Goal: Find specific page/section: Find specific page/section

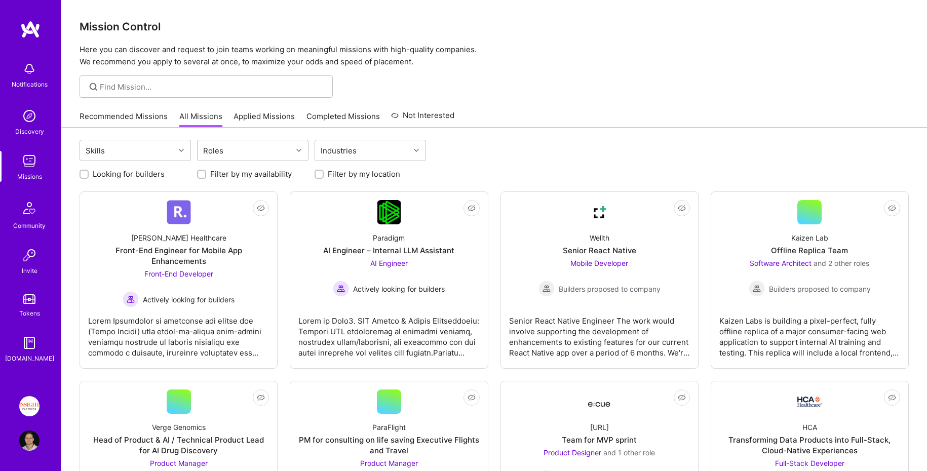
click at [26, 412] on img at bounding box center [29, 406] width 20 height 20
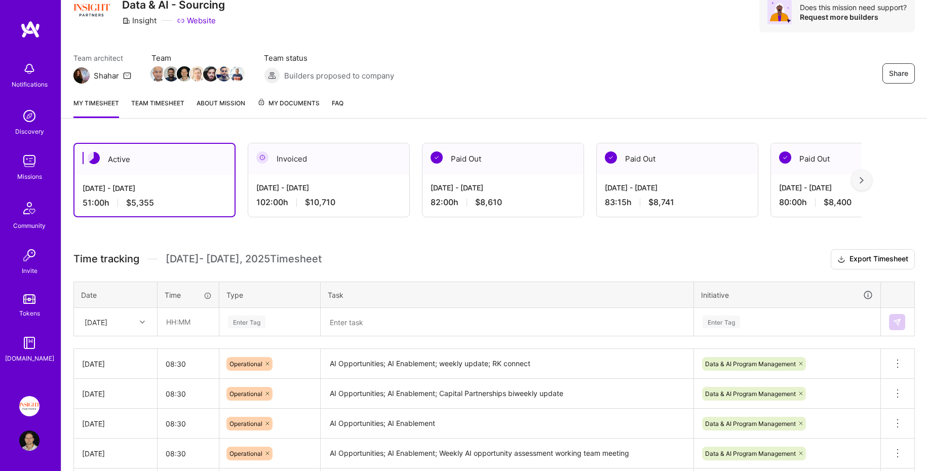
scroll to position [55, 0]
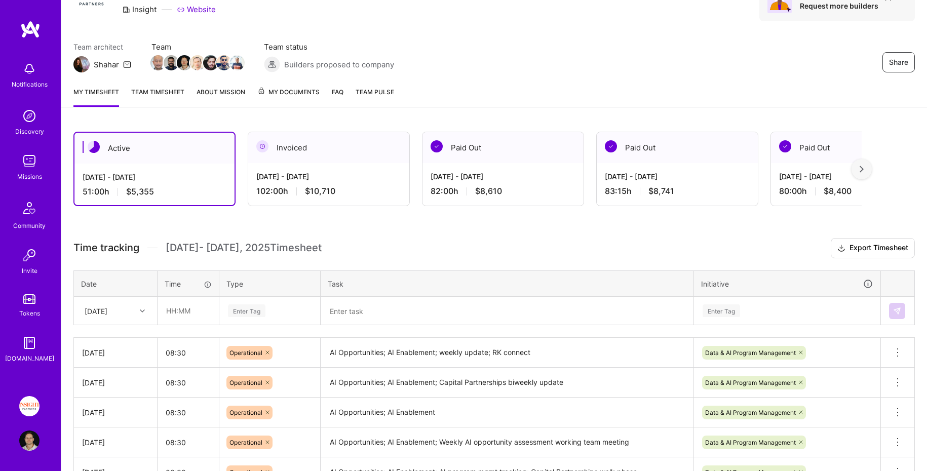
scroll to position [55, 0]
click at [28, 26] on img at bounding box center [30, 29] width 20 height 18
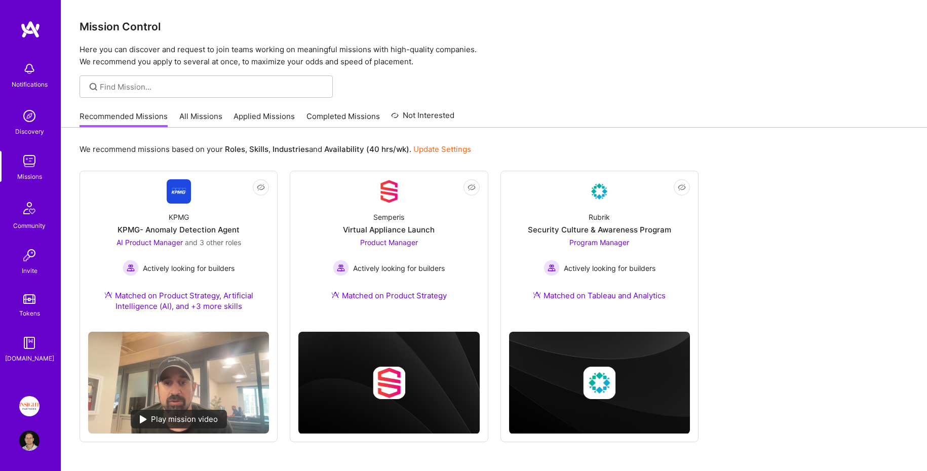
click at [33, 410] on img at bounding box center [29, 406] width 20 height 20
